Goal: Task Accomplishment & Management: Complete application form

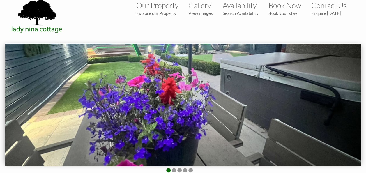
scroll to position [9, 0]
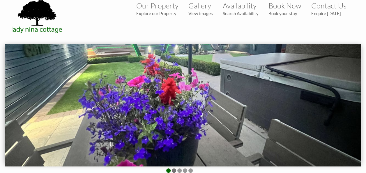
click at [173, 171] on li at bounding box center [174, 170] width 4 height 4
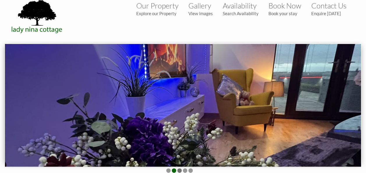
click at [180, 171] on li at bounding box center [179, 170] width 4 height 4
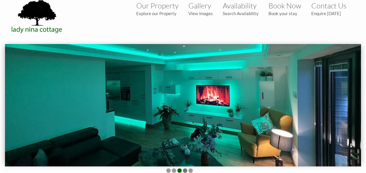
click at [186, 171] on li at bounding box center [185, 170] width 4 height 4
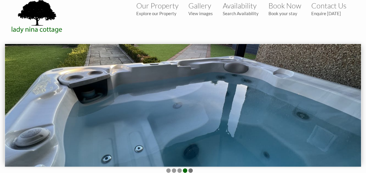
click at [191, 171] on li at bounding box center [190, 170] width 4 height 4
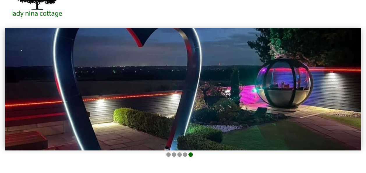
scroll to position [26, 0]
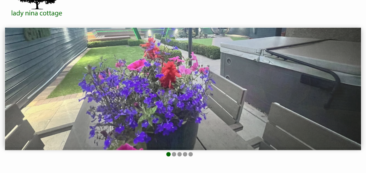
click at [182, 152] on ul at bounding box center [179, 155] width 342 height 6
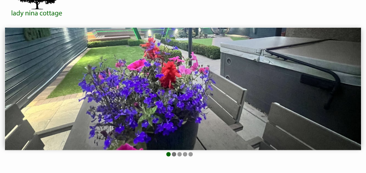
click at [173, 154] on li at bounding box center [174, 154] width 4 height 4
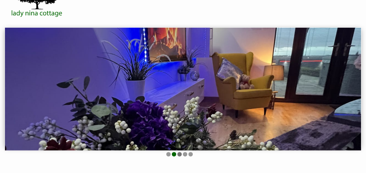
click at [181, 154] on li at bounding box center [179, 154] width 4 height 4
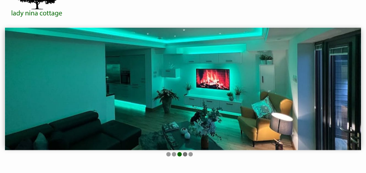
click at [185, 154] on li at bounding box center [185, 154] width 4 height 4
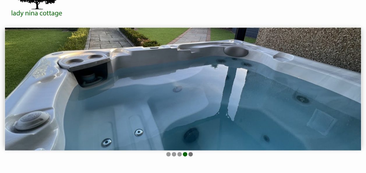
click at [191, 154] on ul at bounding box center [179, 155] width 342 height 6
click at [191, 154] on li at bounding box center [190, 154] width 4 height 4
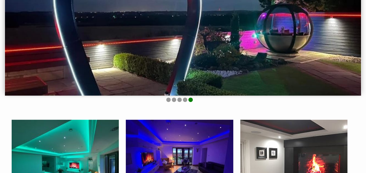
scroll to position [0, 0]
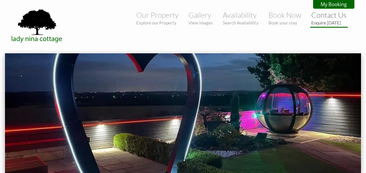
click at [329, 21] on small "Enquire [DATE]" at bounding box center [328, 22] width 35 height 5
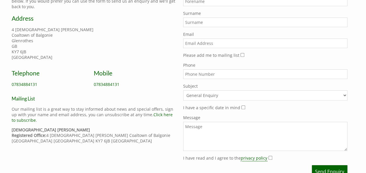
scroll to position [214, 0]
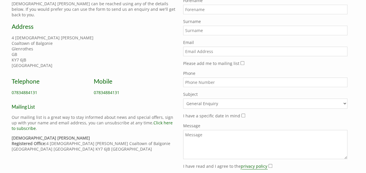
click at [205, 7] on input "Forename" at bounding box center [265, 10] width 164 height 10
type input "Chloe"
type input "<"
type input "Mitchell"
type input "chloe.mitchell01@hotmail.com"
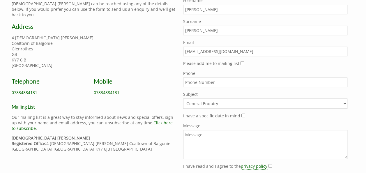
type input "07982939563"
click at [232, 83] on input "07982939563" at bounding box center [265, 82] width 164 height 10
click at [253, 73] on label "Phone" at bounding box center [265, 73] width 164 height 6
click at [253, 77] on input "07982939563" at bounding box center [265, 82] width 164 height 10
click at [211, 102] on select "General Enquiry Lady Nina Cottage" at bounding box center [265, 103] width 164 height 10
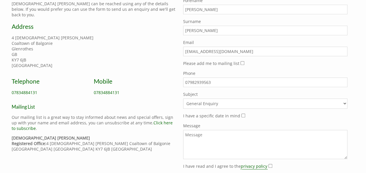
click at [183, 98] on select "General Enquiry Lady Nina Cottage" at bounding box center [265, 103] width 164 height 10
click at [211, 108] on form "Do not fill in this field Forename Chloe Surname Mitchell Email chloe.mitchell0…" at bounding box center [265, 92] width 164 height 188
click at [209, 103] on select "General Enquiry Lady Nina Cottage" at bounding box center [265, 103] width 164 height 10
select select "442"
click at [183, 98] on select "General Enquiry Lady Nina Cottage" at bounding box center [265, 103] width 164 height 10
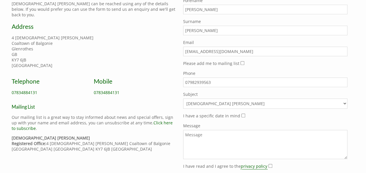
click at [203, 125] on label "Message" at bounding box center [265, 126] width 164 height 6
click at [203, 130] on textarea "Message" at bounding box center [265, 144] width 164 height 29
click at [205, 130] on textarea "Message" at bounding box center [265, 144] width 164 height 29
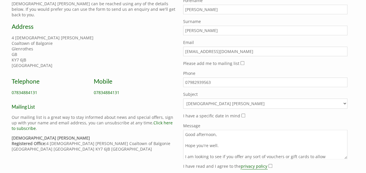
click at [305, 151] on textarea "Good afternoon, Hope you're well. I am looking to see if you offer any sort of …" at bounding box center [265, 144] width 164 height 29
drag, startPoint x: 323, startPoint y: 152, endPoint x: 282, endPoint y: 152, distance: 40.7
click at [282, 152] on textarea "Good afternoon, Hope you're well. I am looking to see if you offer any sort of …" at bounding box center [265, 144] width 164 height 29
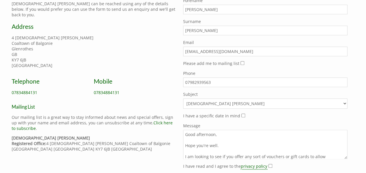
scroll to position [2, 0]
drag, startPoint x: 333, startPoint y: 152, endPoint x: 136, endPoint y: 168, distance: 197.9
click at [136, 168] on div "Contact Lady Nina Cottage can be reached using any of the details below. If you…" at bounding box center [179, 84] width 342 height 209
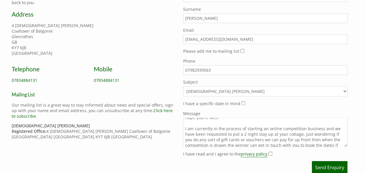
scroll to position [16, 0]
click at [269, 132] on textarea "Good afternoon, Hope you're well. I am currently in the process of starting an …" at bounding box center [265, 132] width 164 height 29
click at [300, 129] on textarea "Good afternoon, Hope you're well. I am currently in the process of starting an …" at bounding box center [265, 132] width 164 height 29
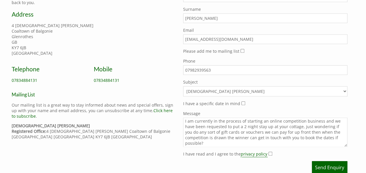
click at [271, 139] on textarea "Good afternoon, Hope you're well. I am currently in the process of starting an …" at bounding box center [265, 132] width 164 height 29
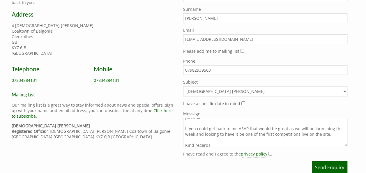
scroll to position [60, 0]
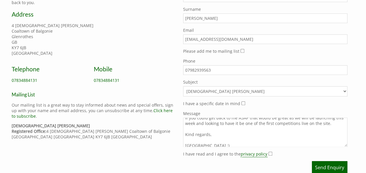
type textarea "Good afternoon, Hope you're well. I am currently in the process of starting an …"
click at [268, 152] on input "I have read and I agree to the privacy policy" at bounding box center [270, 154] width 4 height 4
checkbox input "true"
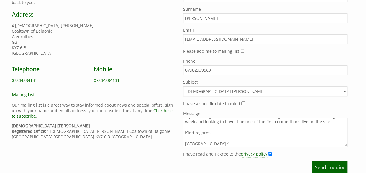
scroll to position [61, 0]
click at [321, 163] on button "Send Enquiry" at bounding box center [329, 167] width 35 height 13
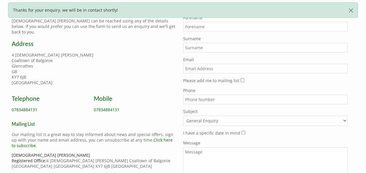
scroll to position [172, 0]
